Goal: Information Seeking & Learning: Find specific fact

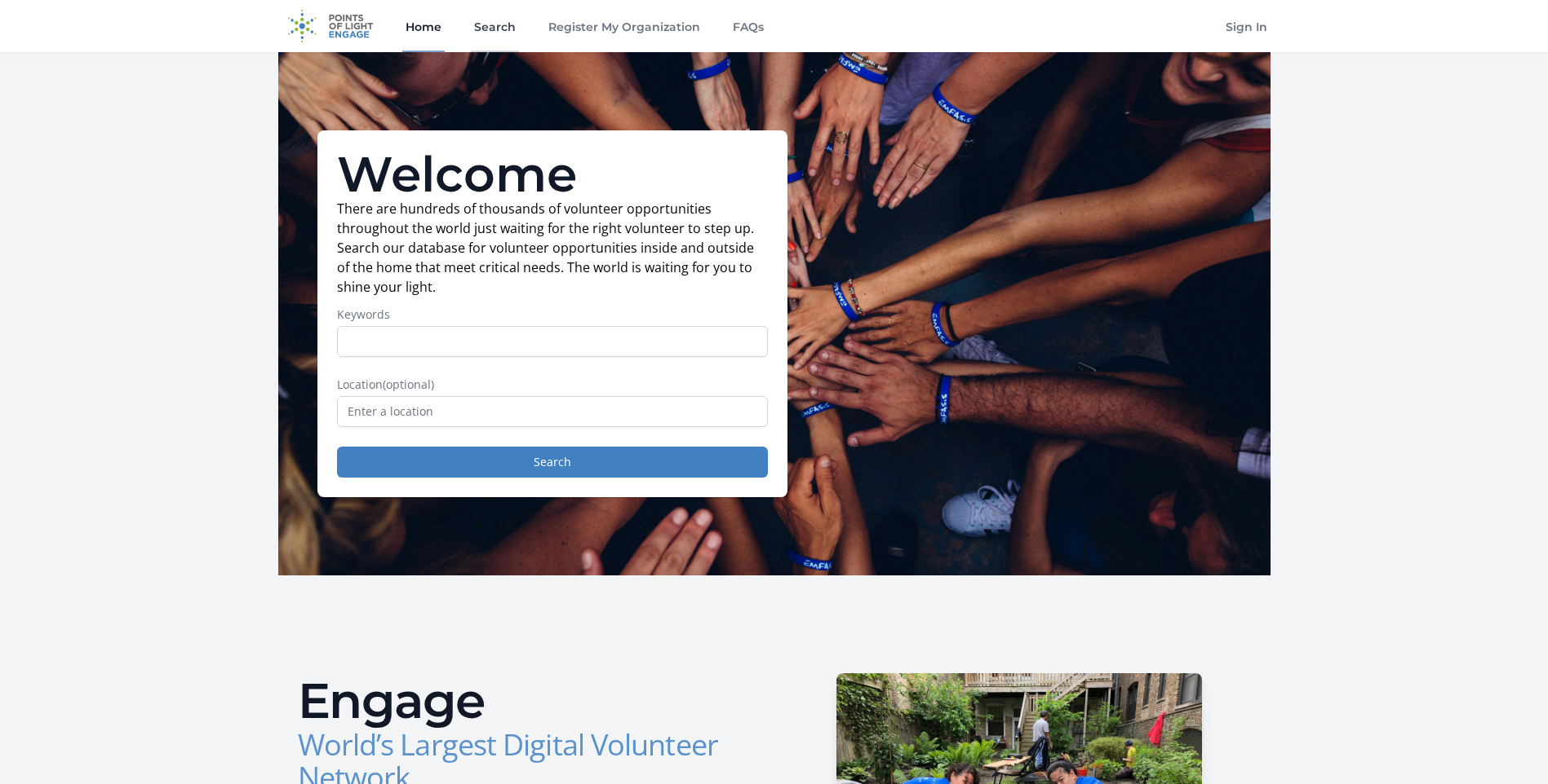
click at [481, 23] on link "Search" at bounding box center [494, 26] width 48 height 52
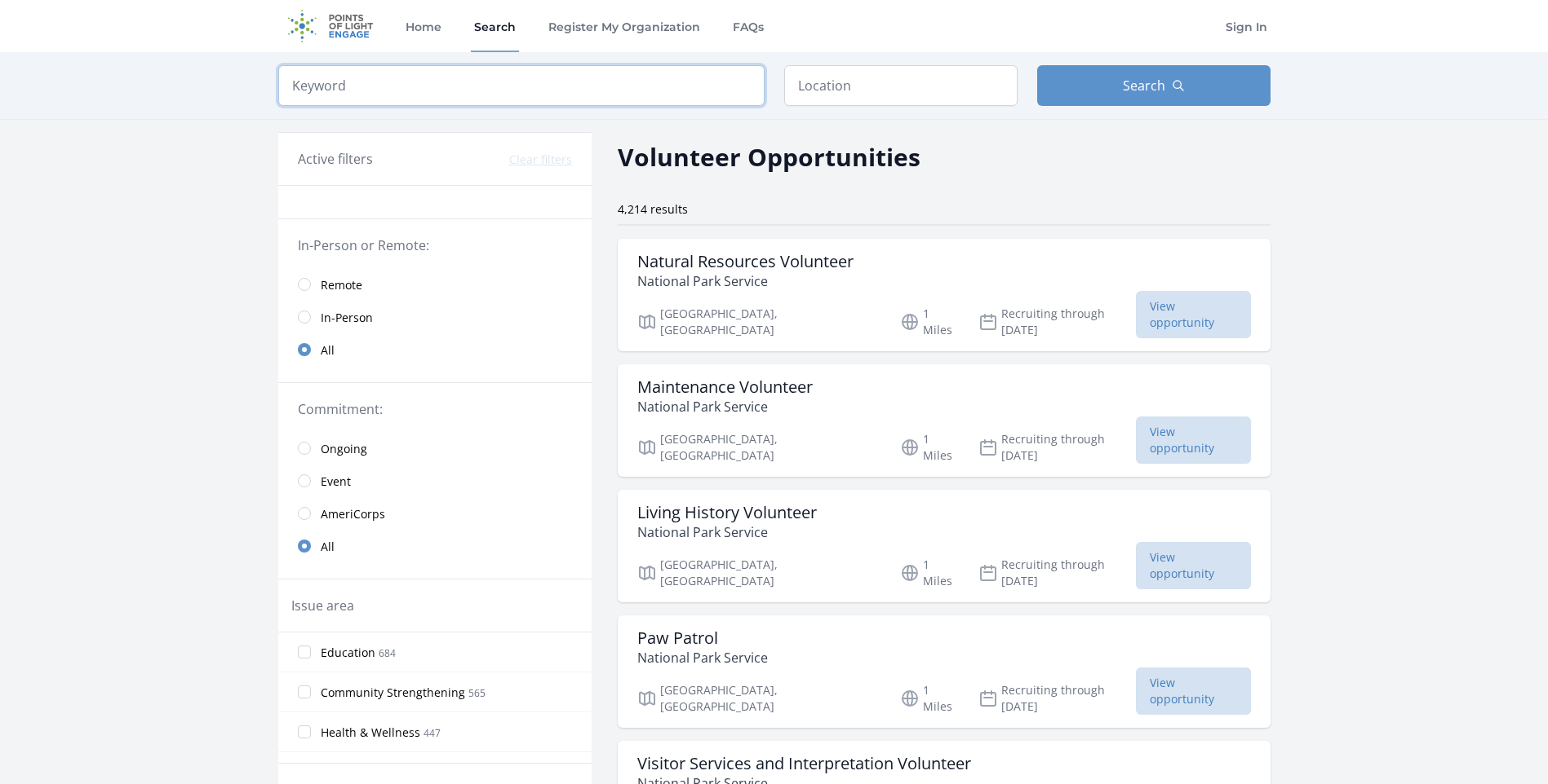
click at [627, 75] on input "search" at bounding box center [521, 85] width 487 height 41
type input "moveable feast"
click button "submit" at bounding box center [0, 0] width 0 height 0
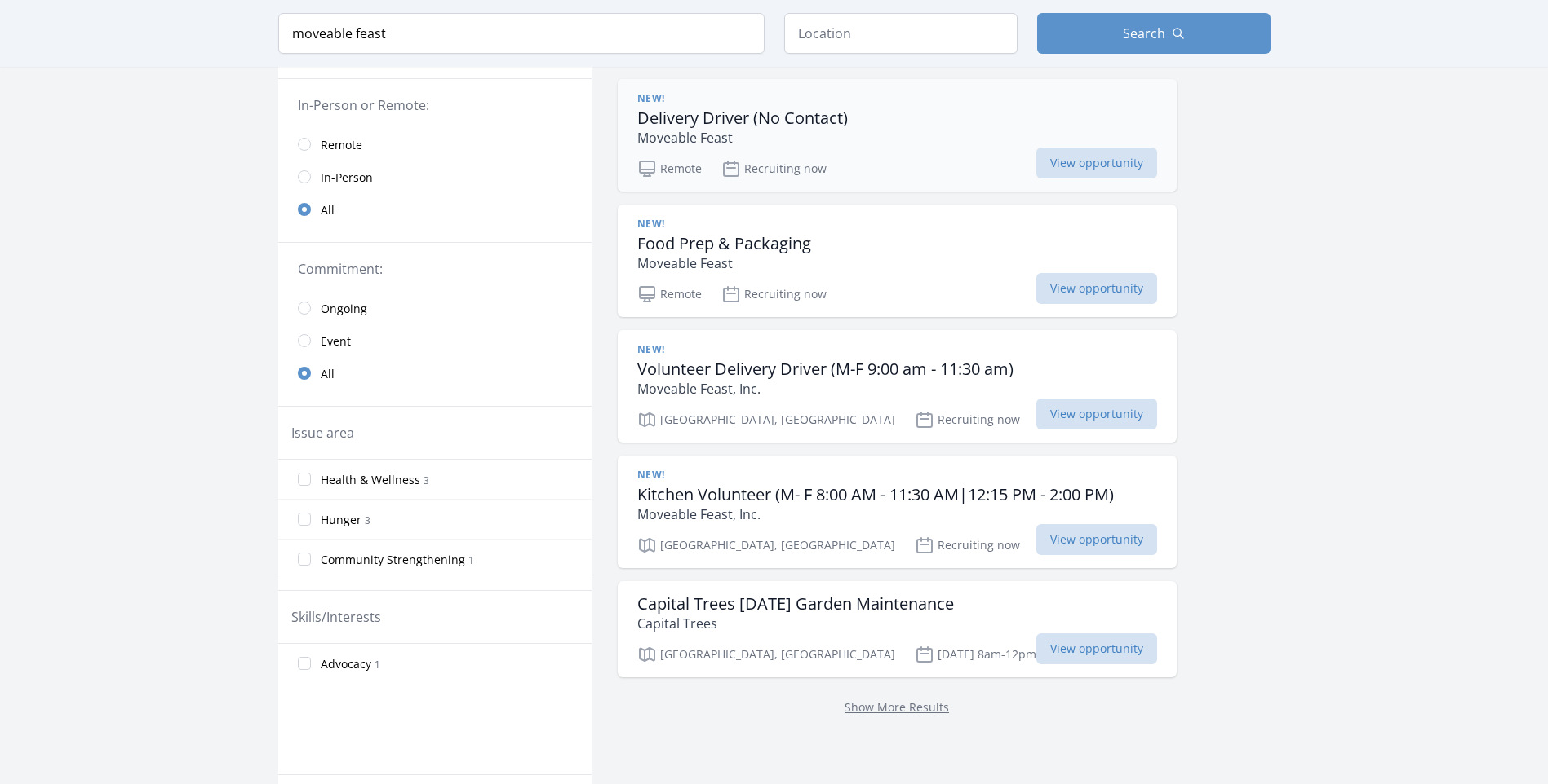
scroll to position [163, 0]
